Goal: Transaction & Acquisition: Purchase product/service

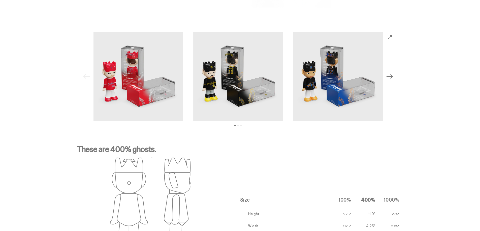
scroll to position [705, 0]
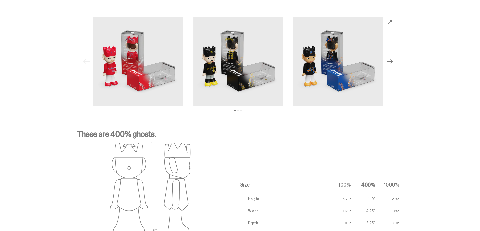
click at [252, 67] on img at bounding box center [238, 62] width 90 height 90
click at [215, 71] on img at bounding box center [238, 62] width 90 height 90
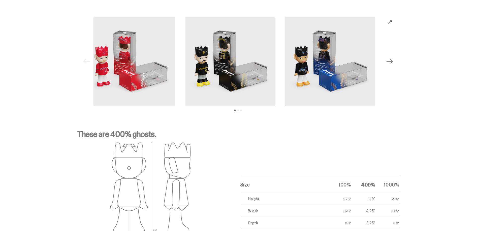
click at [185, 84] on img at bounding box center [230, 62] width 90 height 90
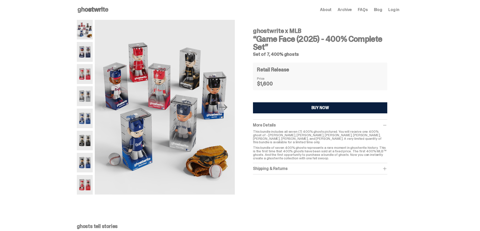
scroll to position [0, 0]
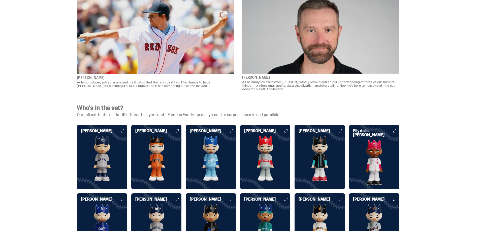
scroll to position [1159, 0]
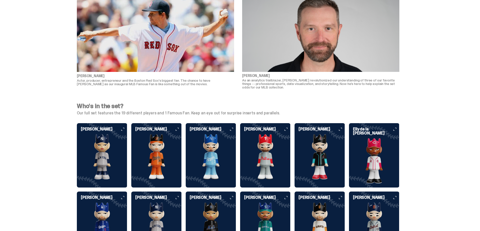
click at [103, 145] on img at bounding box center [102, 157] width 50 height 45
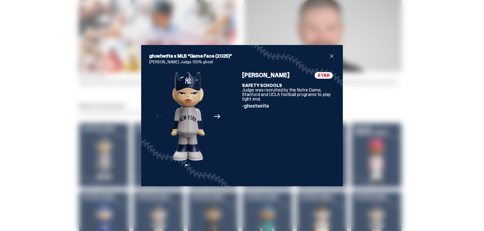
click at [214, 116] on icon "Next" at bounding box center [217, 116] width 7 height 7
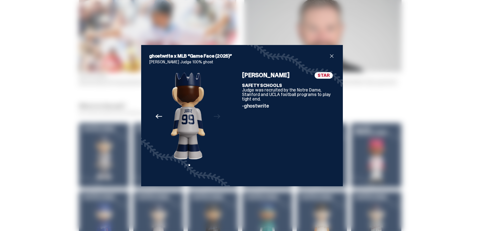
click at [214, 116] on div "Previous Next View slide 1 View slide 2" at bounding box center [187, 125] width 77 height 106
click at [330, 57] on span "close" at bounding box center [331, 56] width 6 height 6
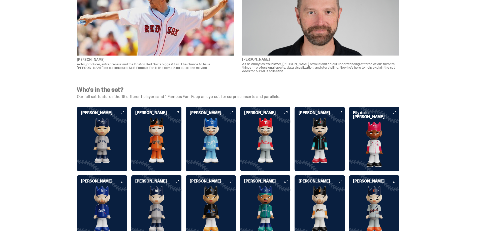
scroll to position [1184, 0]
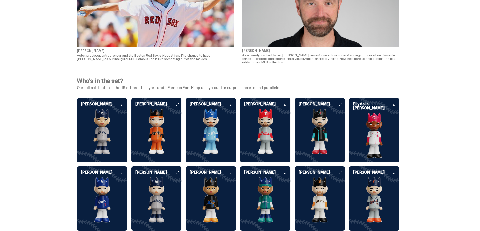
click at [327, 116] on img at bounding box center [319, 131] width 50 height 45
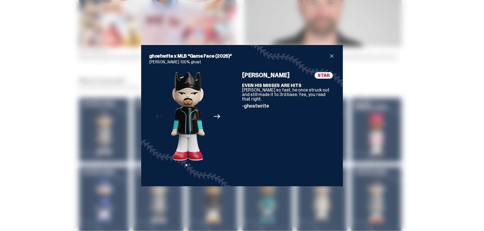
click at [216, 117] on icon "Next" at bounding box center [217, 116] width 7 height 7
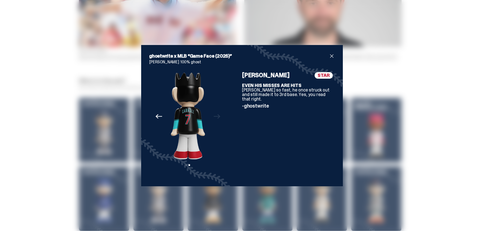
click at [216, 117] on div "Previous Next View slide 1 View slide 2" at bounding box center [187, 125] width 77 height 106
click at [330, 56] on span "close" at bounding box center [331, 56] width 6 height 6
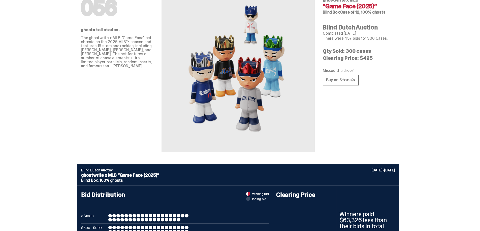
scroll to position [0, 0]
